Goal: Find specific page/section: Find specific page/section

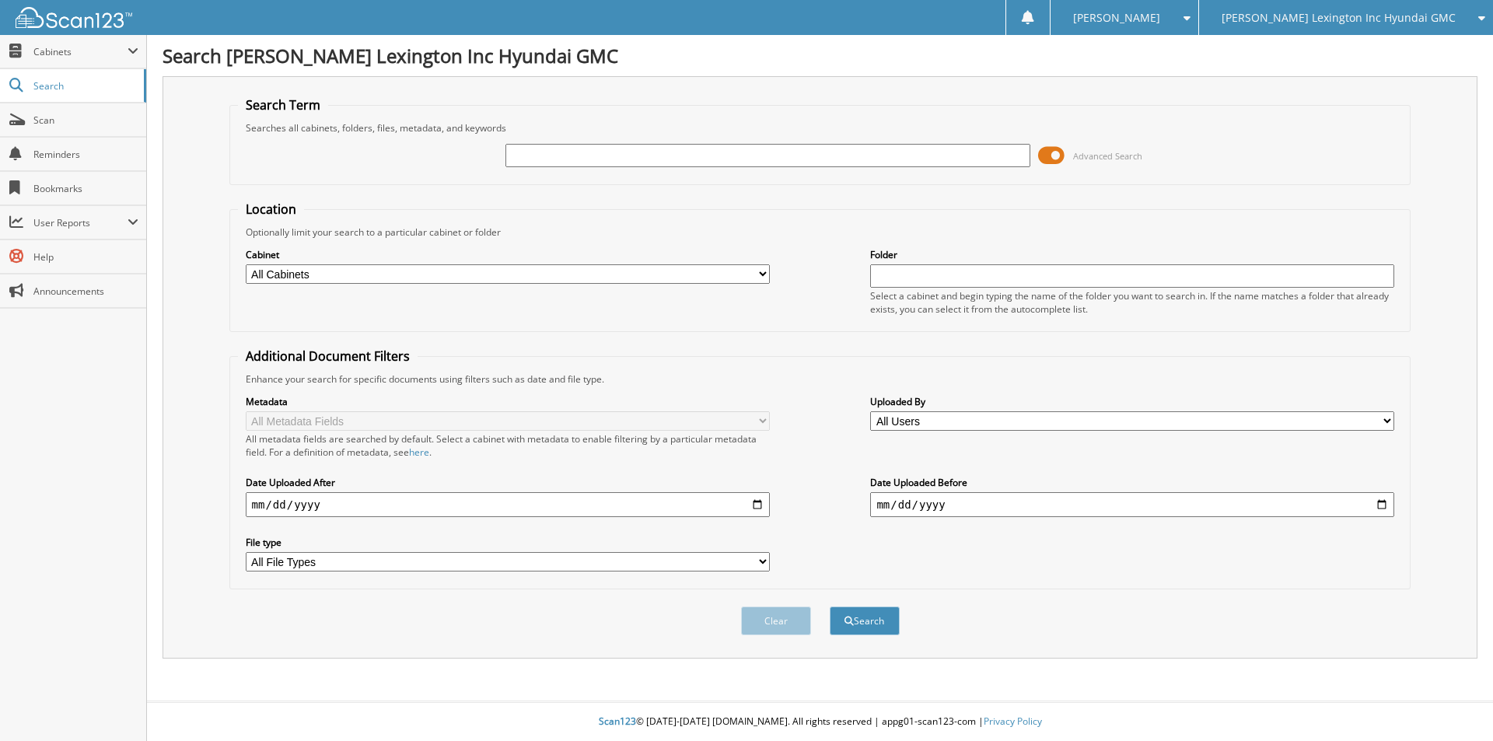
click at [571, 154] on input "text" at bounding box center [767, 155] width 524 height 23
type input "6208010"
click at [830, 606] on button "Search" at bounding box center [865, 620] width 70 height 29
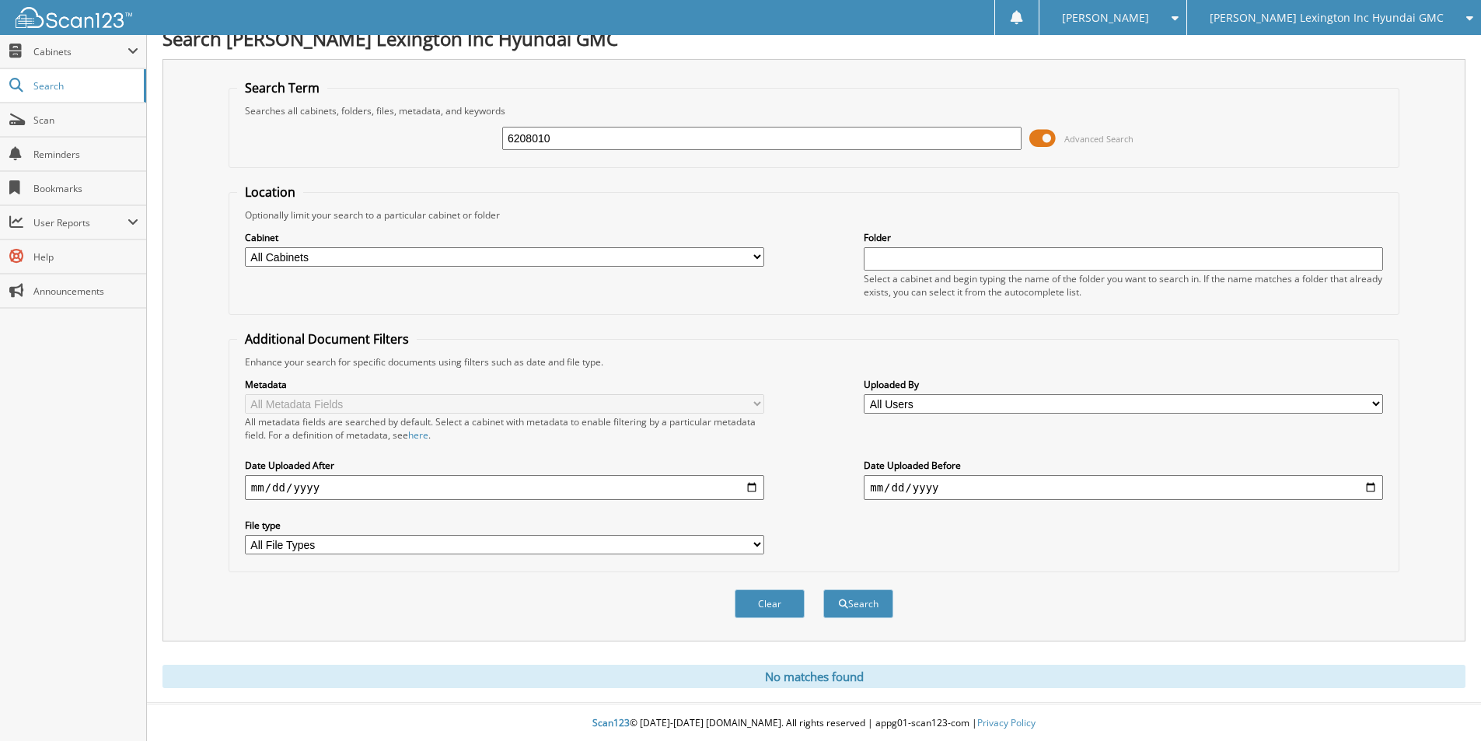
scroll to position [19, 0]
click at [571, 146] on input "6208010" at bounding box center [761, 136] width 519 height 23
type input "6208799"
click at [823, 588] on button "Search" at bounding box center [858, 602] width 70 height 29
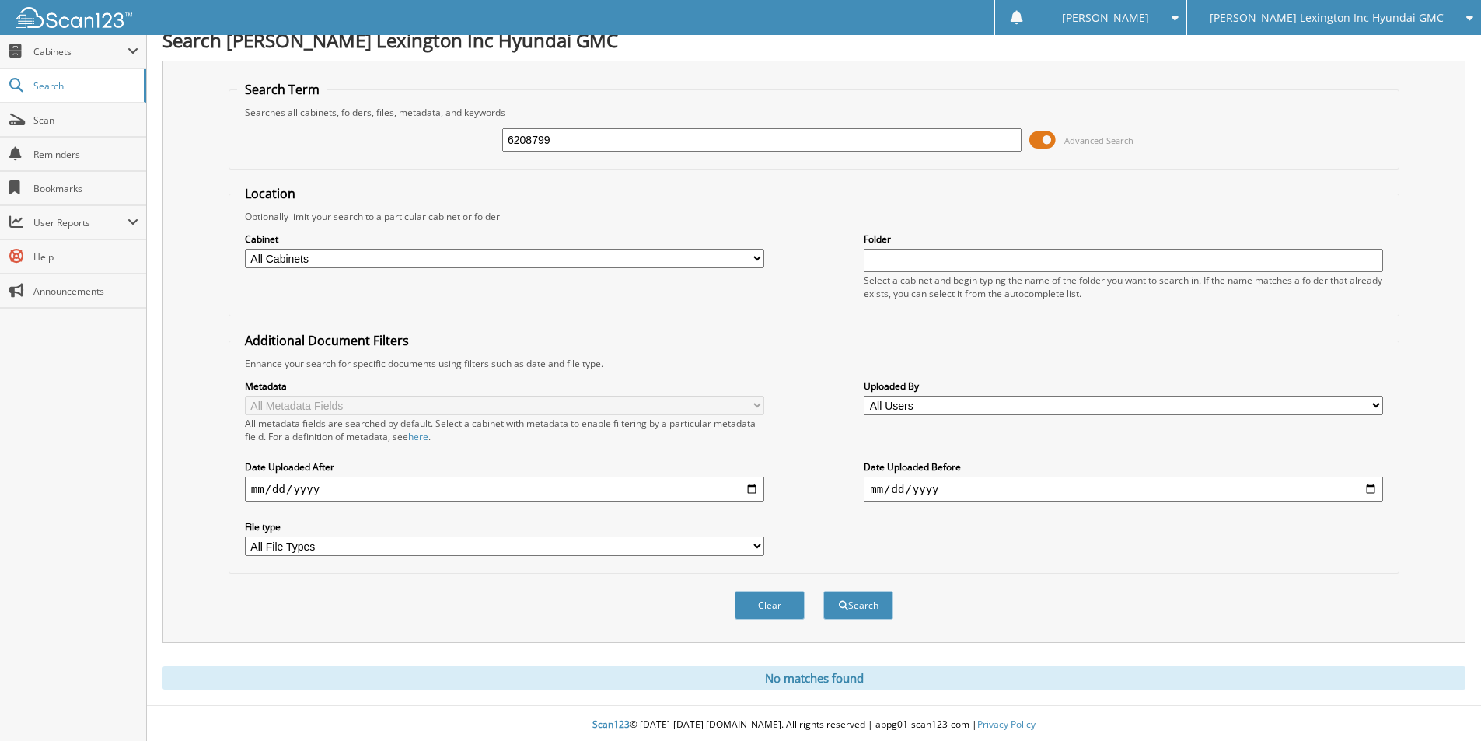
scroll to position [19, 0]
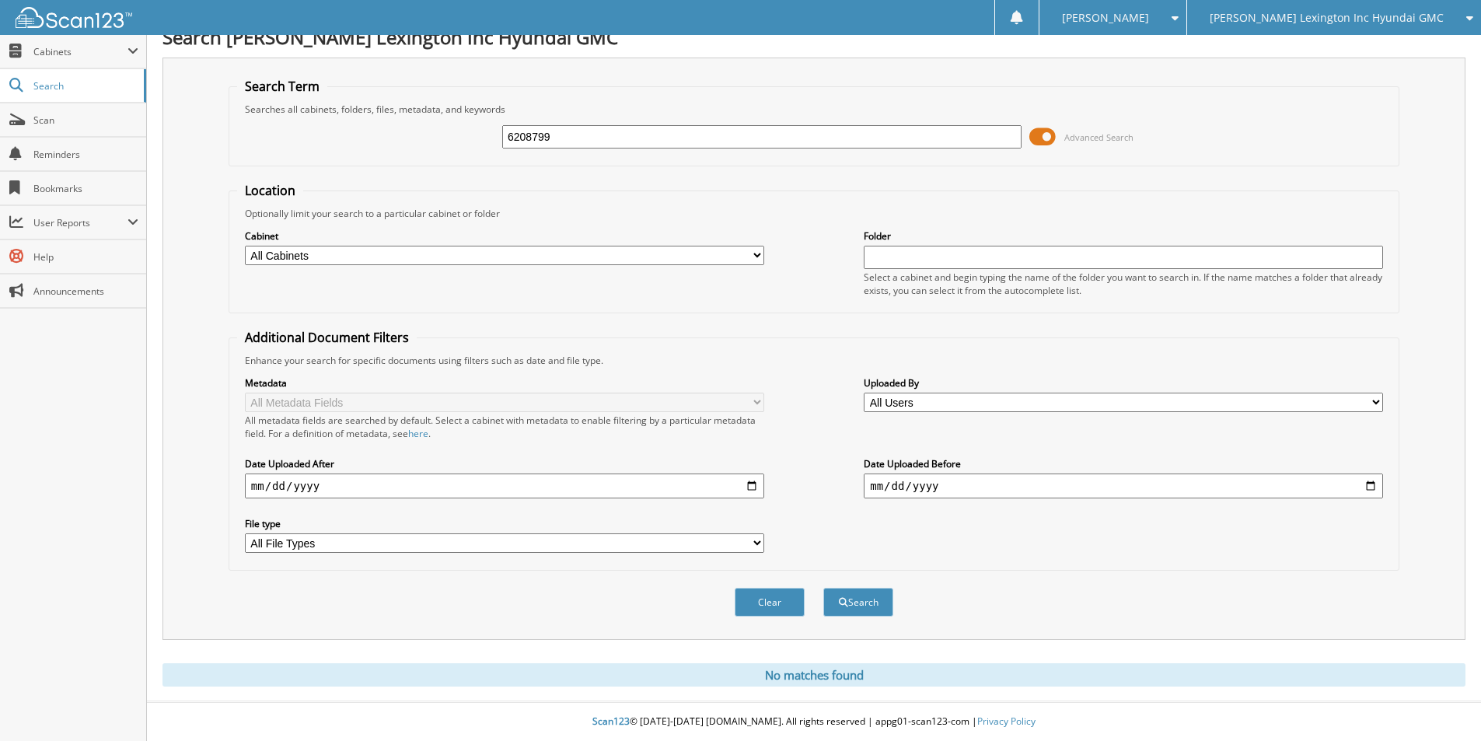
click at [610, 116] on div "6208799 Advanced Search" at bounding box center [814, 137] width 1154 height 42
drag, startPoint x: 610, startPoint y: 116, endPoint x: 605, endPoint y: 130, distance: 15.0
click at [610, 118] on div "6208799 Advanced Search" at bounding box center [814, 137] width 1154 height 42
click at [605, 130] on input "6208799" at bounding box center [761, 136] width 519 height 23
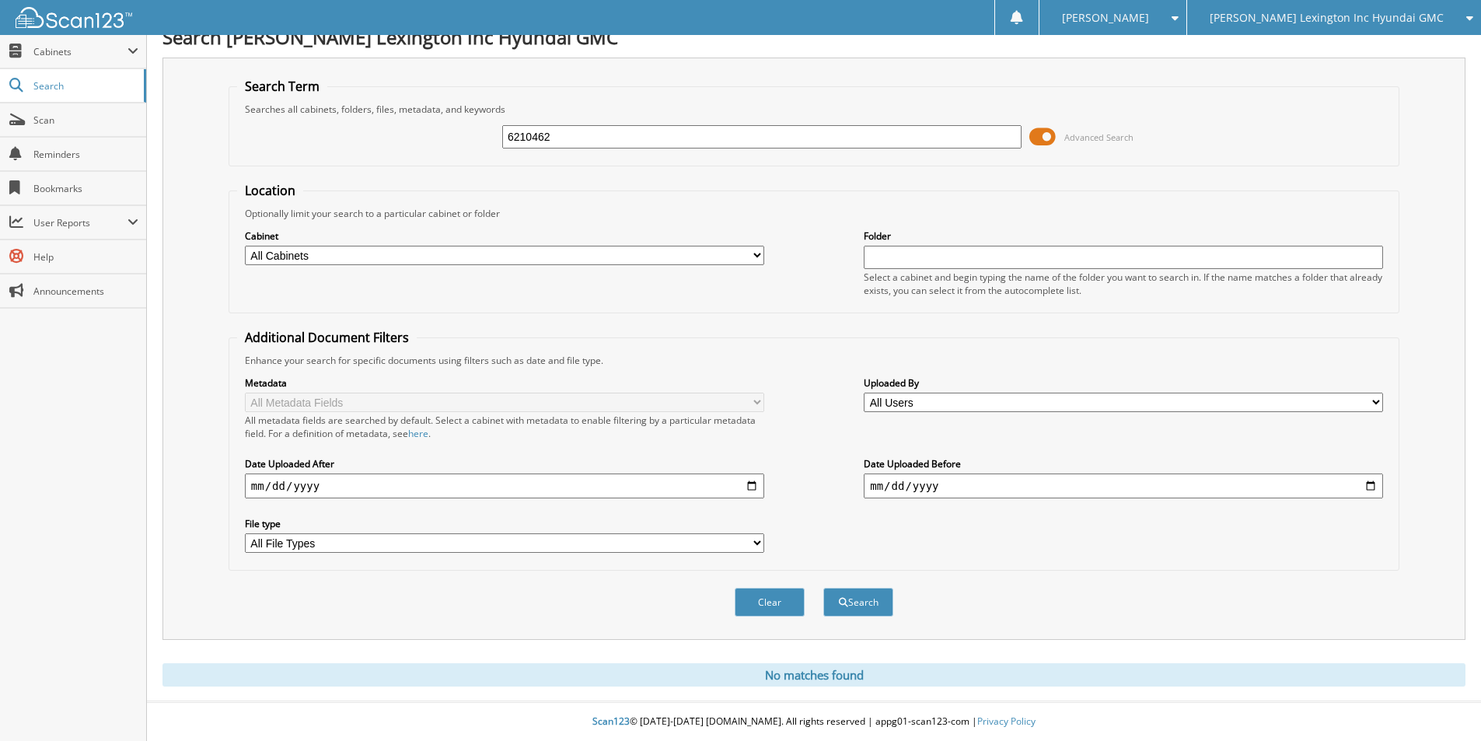
type input "6210462"
click at [823, 588] on button "Search" at bounding box center [858, 602] width 70 height 29
